Goal: Information Seeking & Learning: Learn about a topic

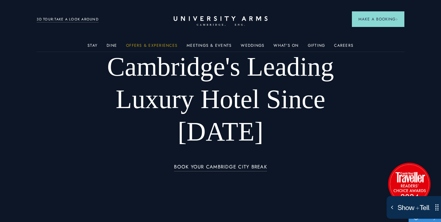
click at [152, 44] on link "Offers & Experiences" at bounding box center [152, 47] width 52 height 8
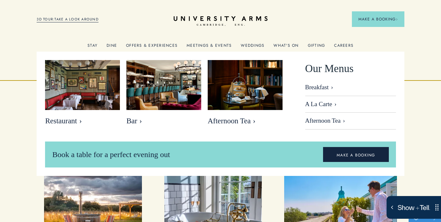
click at [114, 47] on link "Dine" at bounding box center [112, 47] width 10 height 8
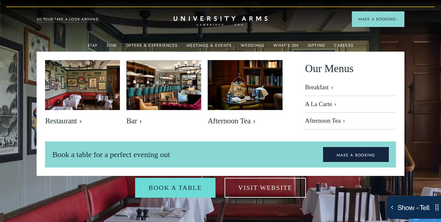
click at [423, 56] on img at bounding box center [220, 128] width 441 height 257
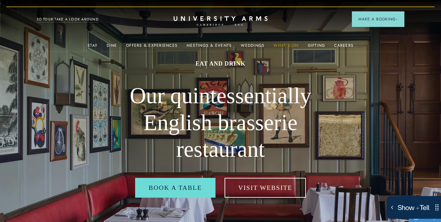
click at [288, 46] on link "What's On" at bounding box center [286, 47] width 25 height 8
click at [166, 45] on link "Offers & Experiences" at bounding box center [152, 47] width 52 height 8
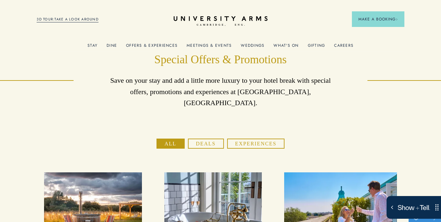
click at [290, 45] on link "What's On" at bounding box center [286, 47] width 25 height 8
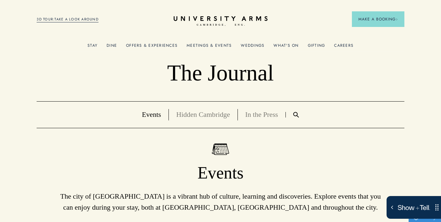
click at [156, 47] on link "Offers & Experiences" at bounding box center [152, 47] width 52 height 8
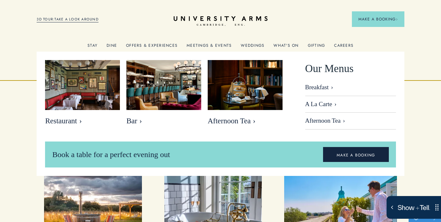
click at [113, 44] on link "Dine" at bounding box center [112, 47] width 10 height 8
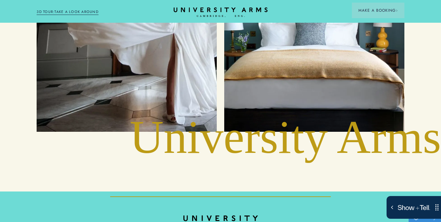
scroll to position [2470, 0]
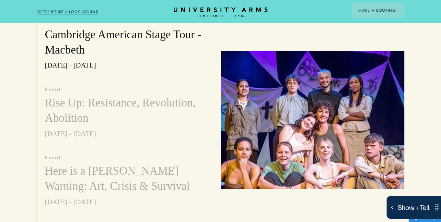
scroll to position [194, 0]
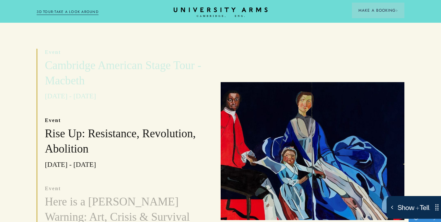
click at [124, 70] on h3 "Cambridge American Stage Tour - Macbeth" at bounding box center [125, 73] width 161 height 30
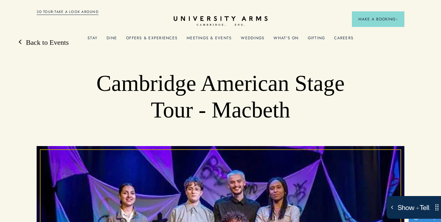
scroll to position [23, 0]
